Goal: Information Seeking & Learning: Learn about a topic

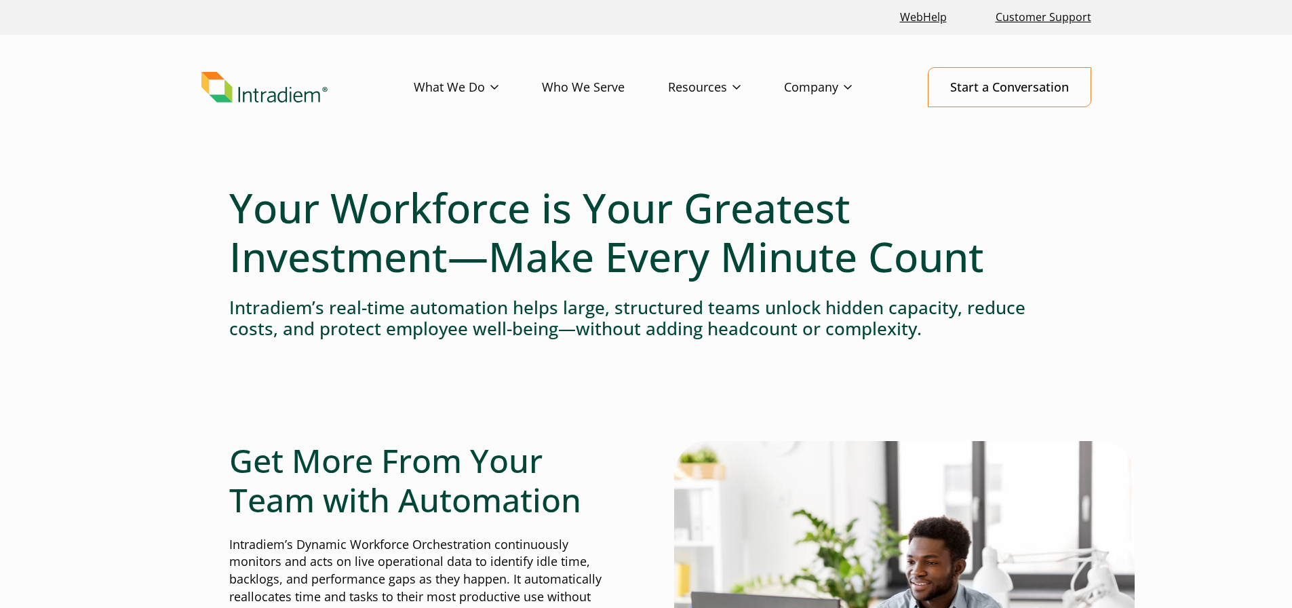
click at [606, 81] on link "Who We Serve" at bounding box center [605, 87] width 126 height 39
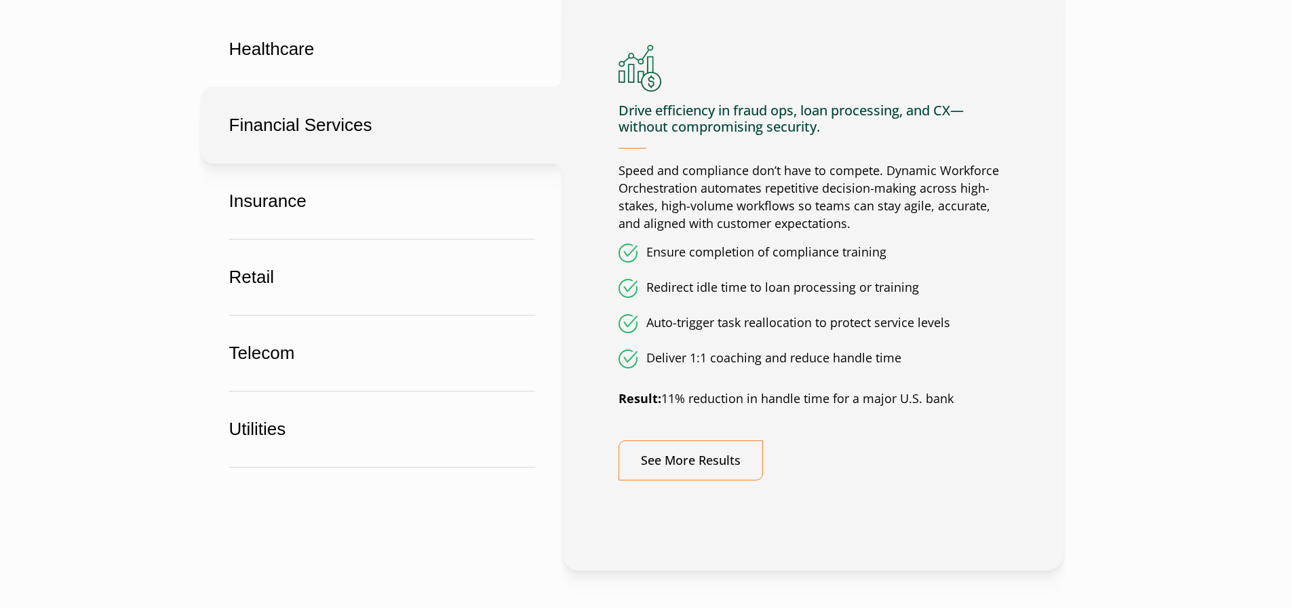
scroll to position [881, 0]
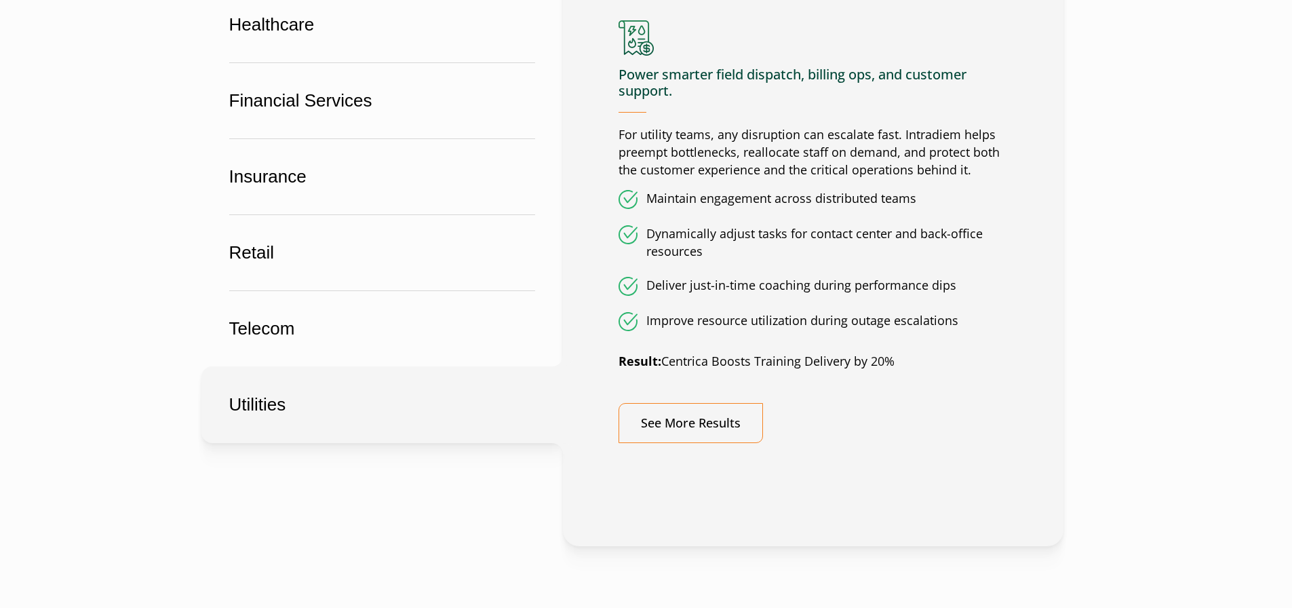
click at [332, 398] on button "Utilities" at bounding box center [381, 404] width 361 height 77
click at [265, 412] on button "Utilities" at bounding box center [381, 404] width 361 height 77
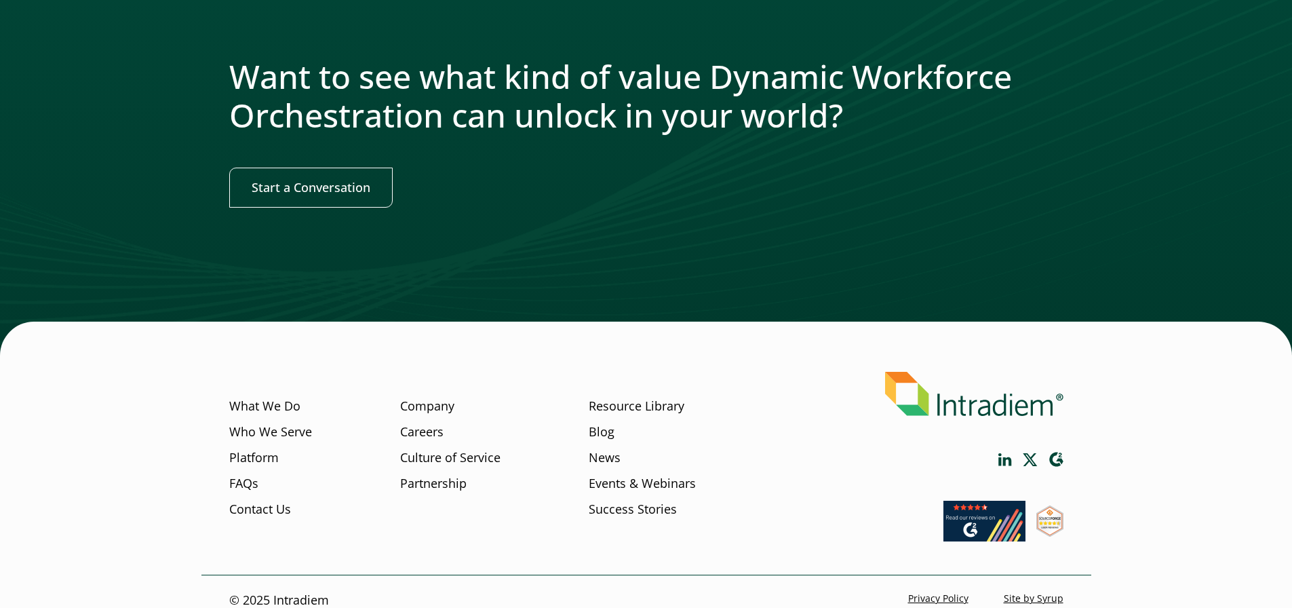
scroll to position [1598, 0]
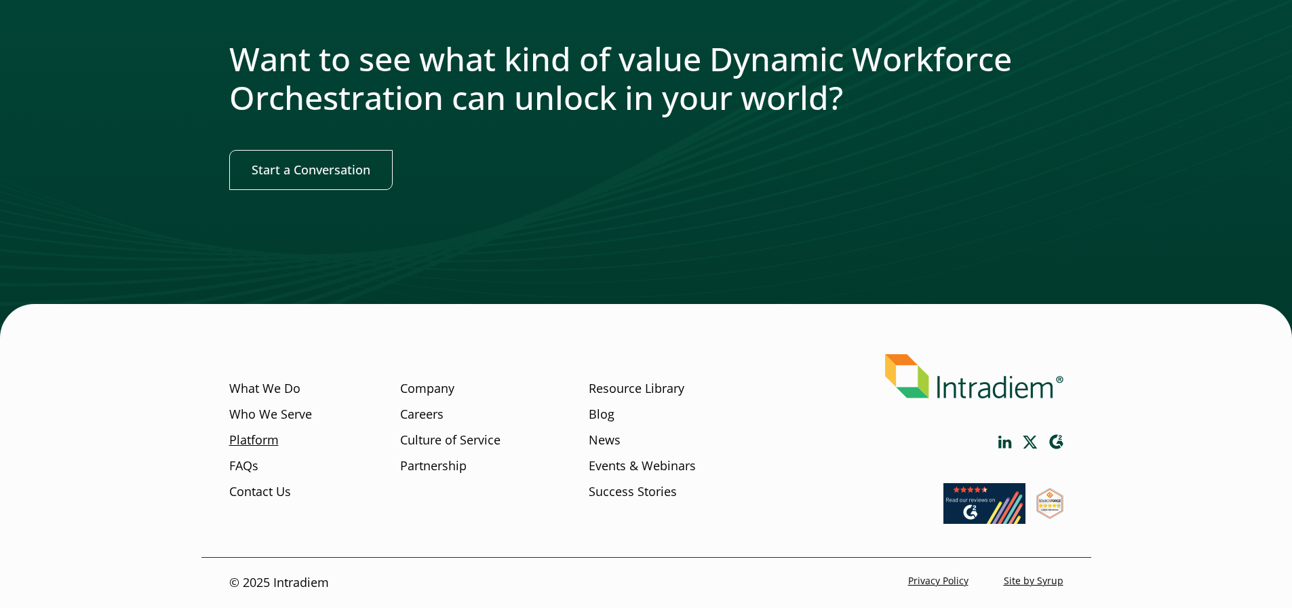
click at [246, 441] on link "Platform" at bounding box center [253, 440] width 49 height 18
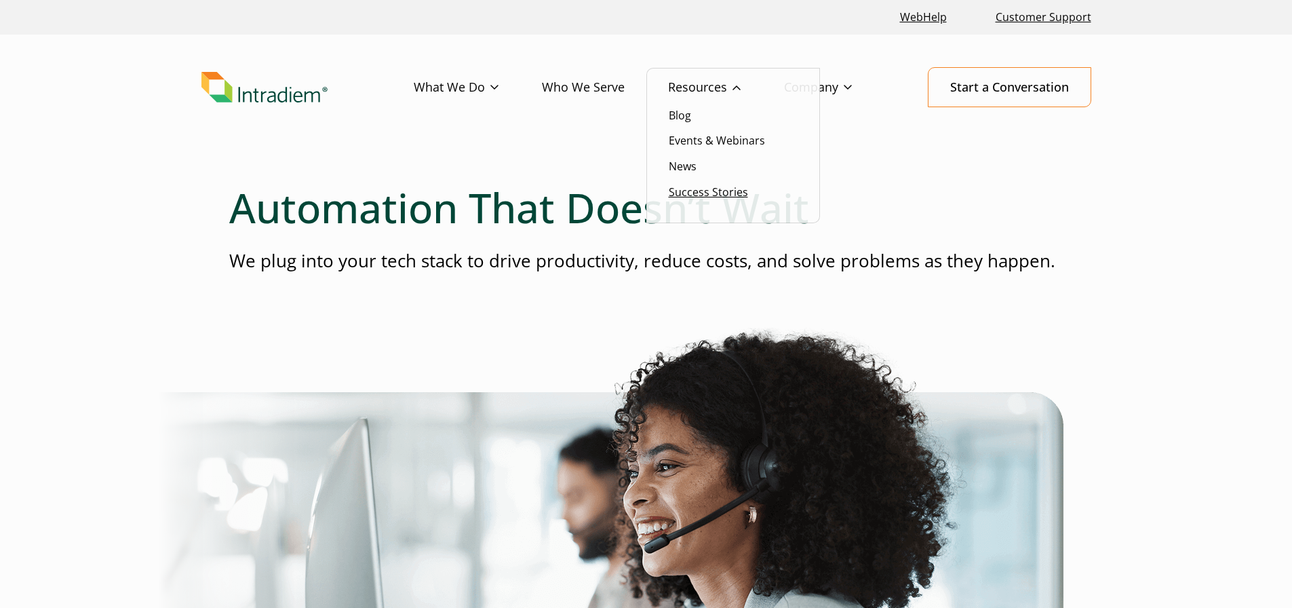
click at [690, 194] on link "Success Stories" at bounding box center [708, 191] width 79 height 15
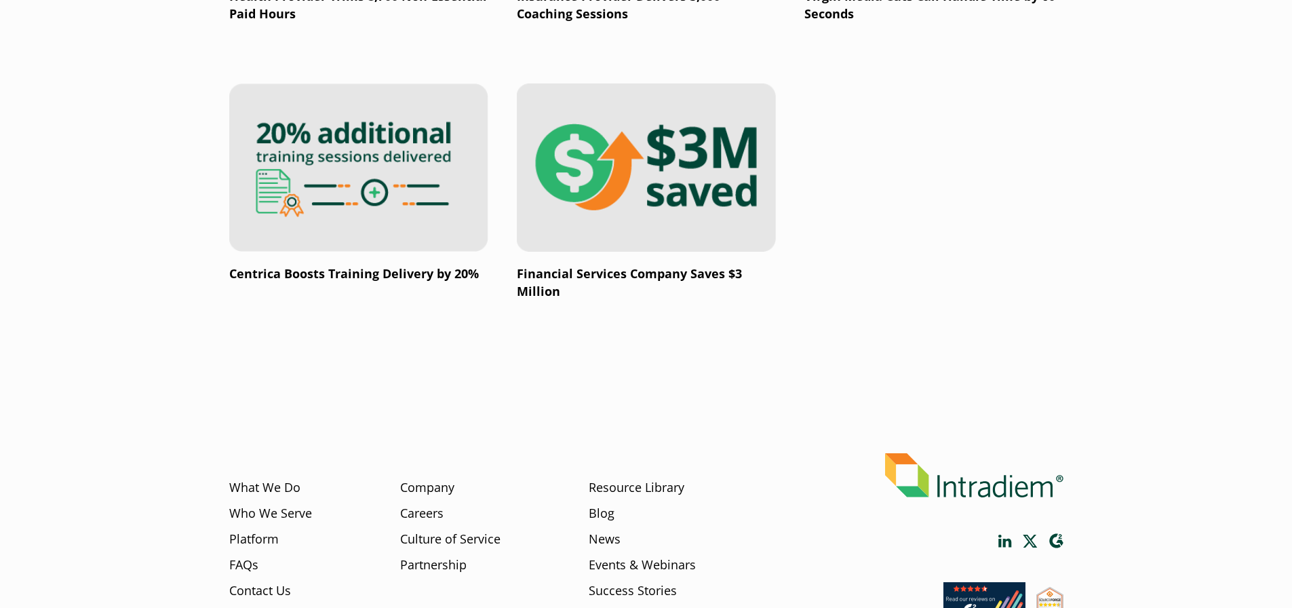
scroll to position [2441, 0]
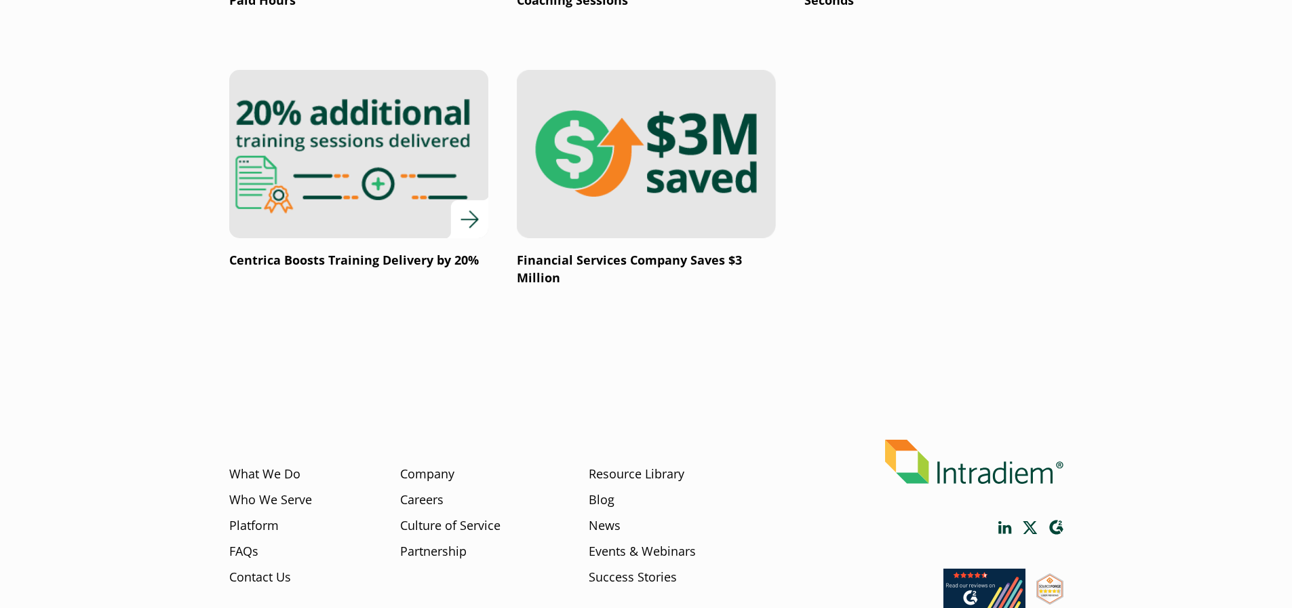
click at [348, 253] on p "Centrica Boosts Training Delivery by 20%" at bounding box center [358, 261] width 259 height 18
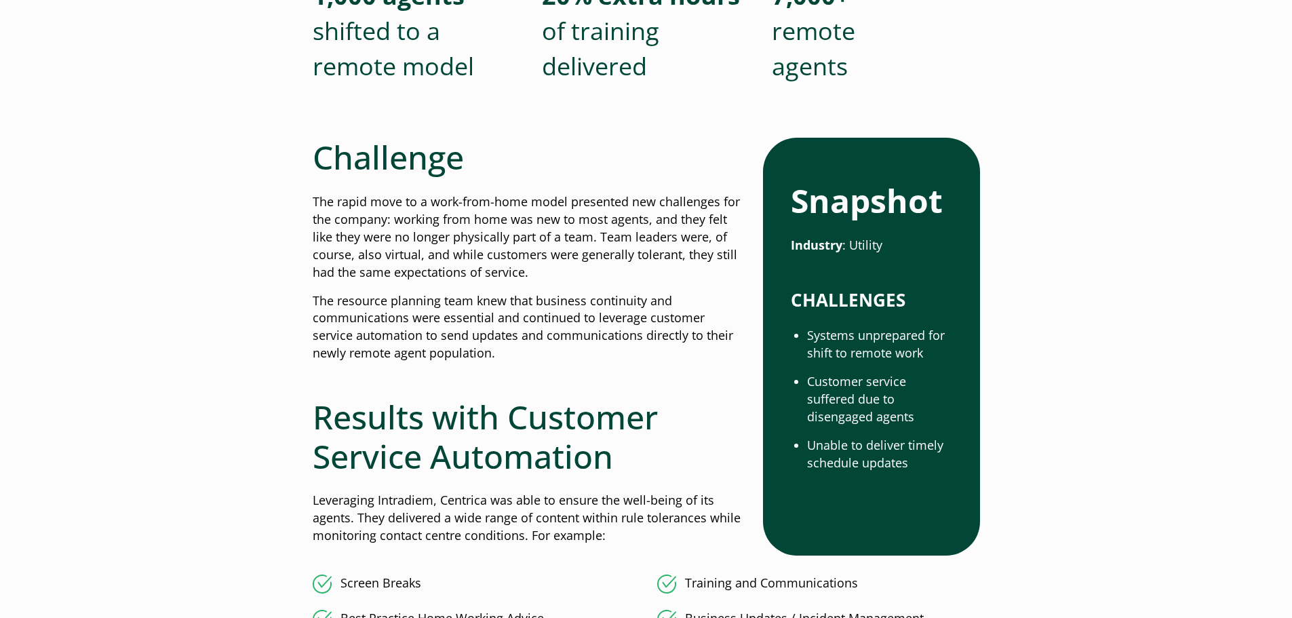
scroll to position [542, 0]
